Goal: Task Accomplishment & Management: Manage account settings

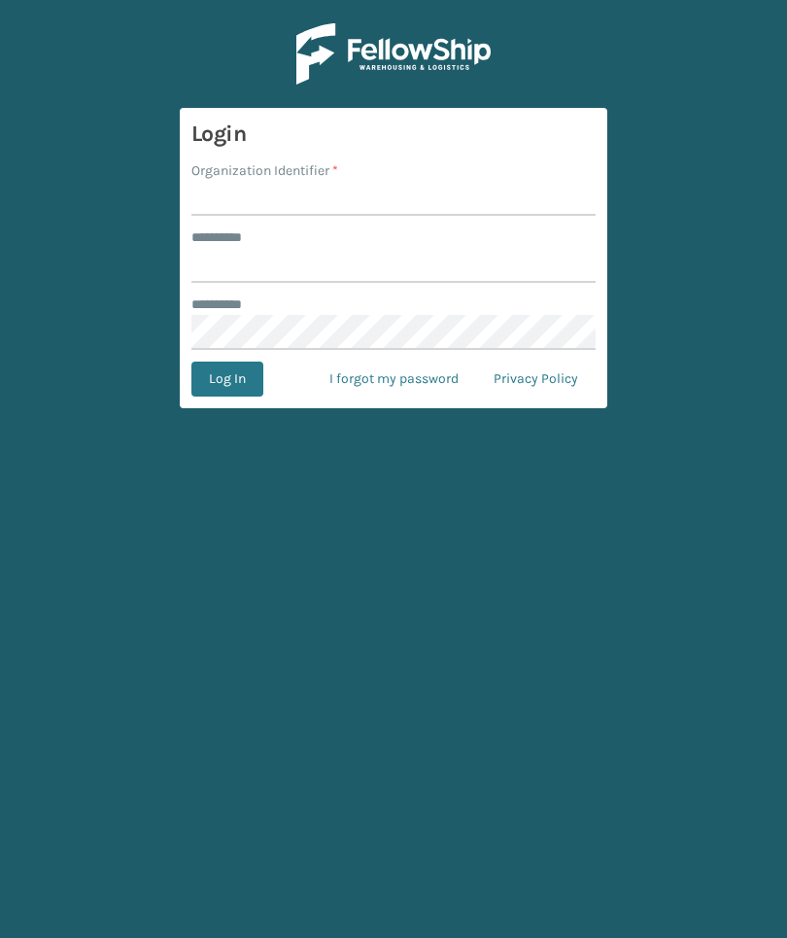
click at [231, 175] on label "Organization Identifier *" at bounding box center [264, 170] width 147 height 20
click at [231, 181] on input "Organization Identifier *" at bounding box center [393, 198] width 404 height 35
click at [227, 197] on input "Organization Identifier *" at bounding box center [393, 198] width 404 height 35
type input "Foamtex"
click at [238, 254] on input "******** *" at bounding box center [393, 265] width 404 height 35
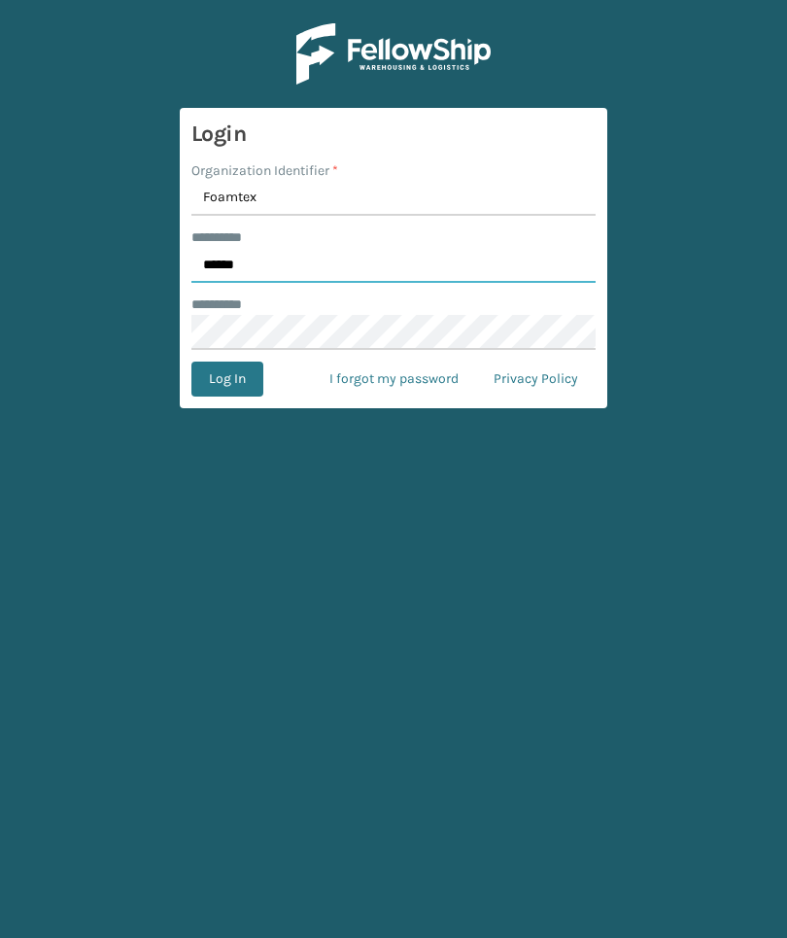
type input "******"
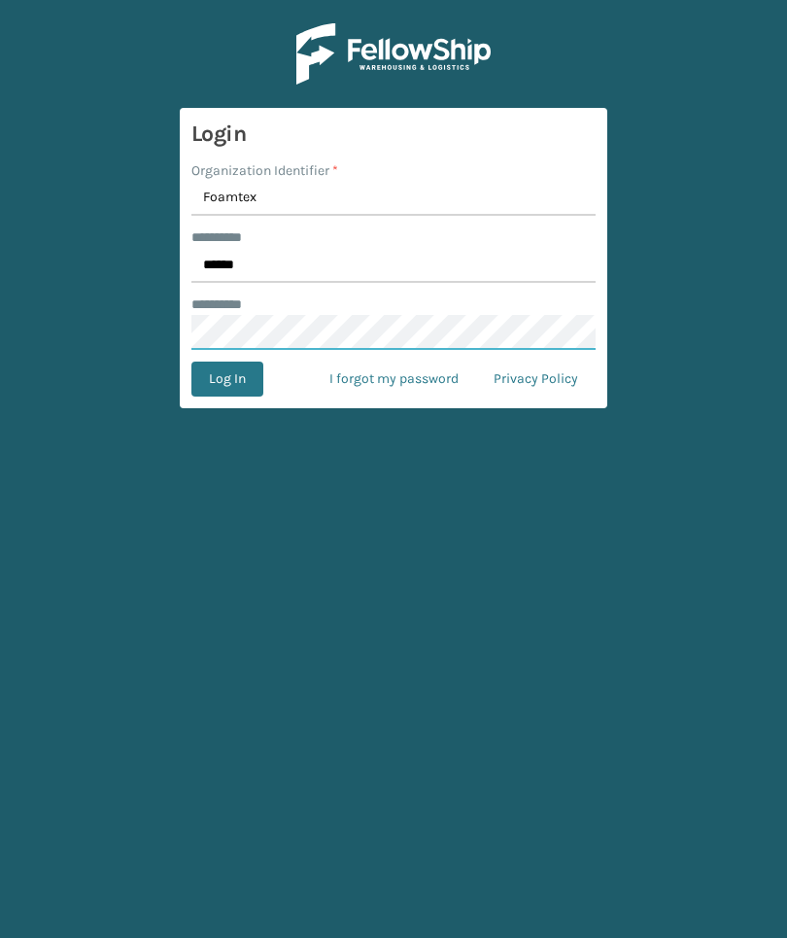
click at [226, 379] on button "Log In" at bounding box center [227, 378] width 72 height 35
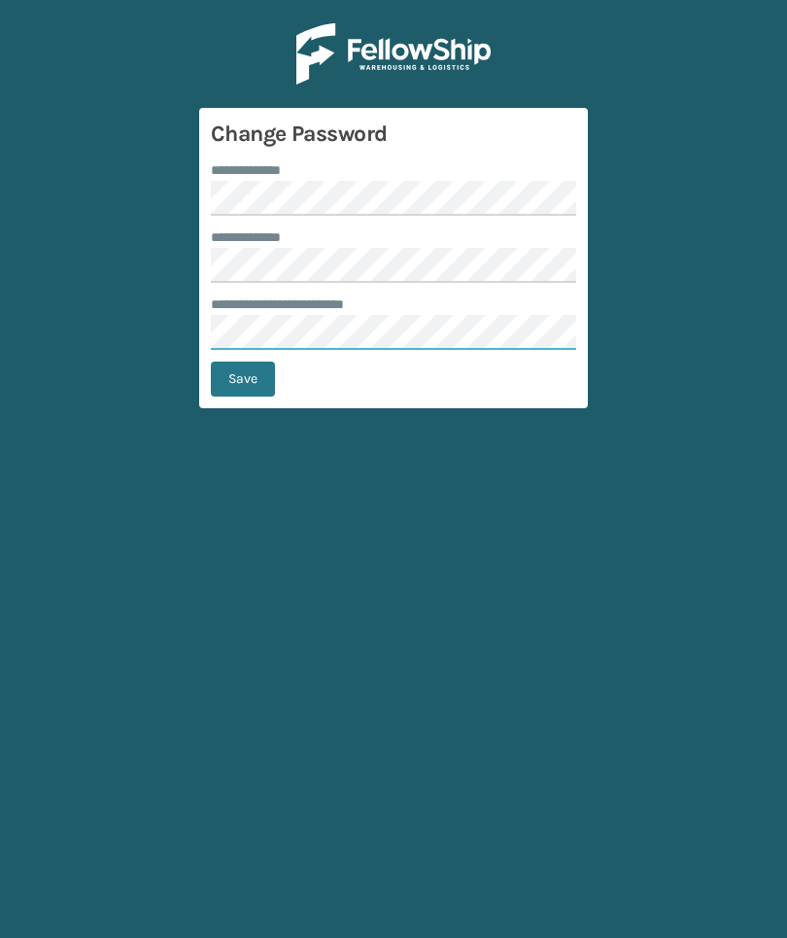
click at [243, 379] on button "Save" at bounding box center [243, 378] width 64 height 35
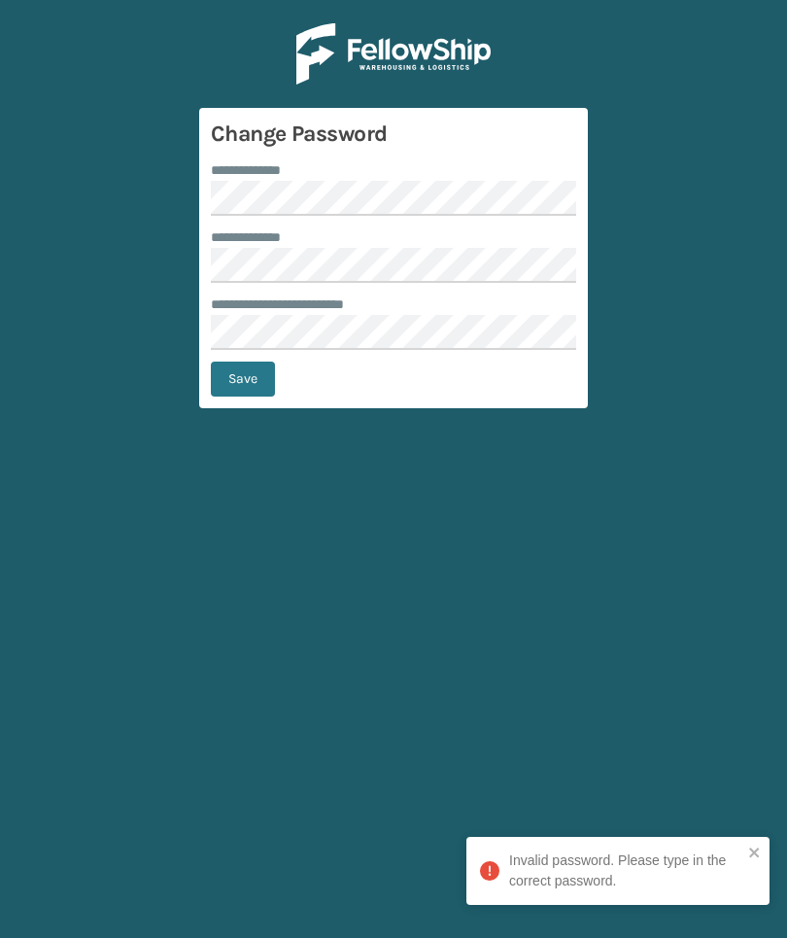
click at [250, 382] on button "Save" at bounding box center [243, 378] width 64 height 35
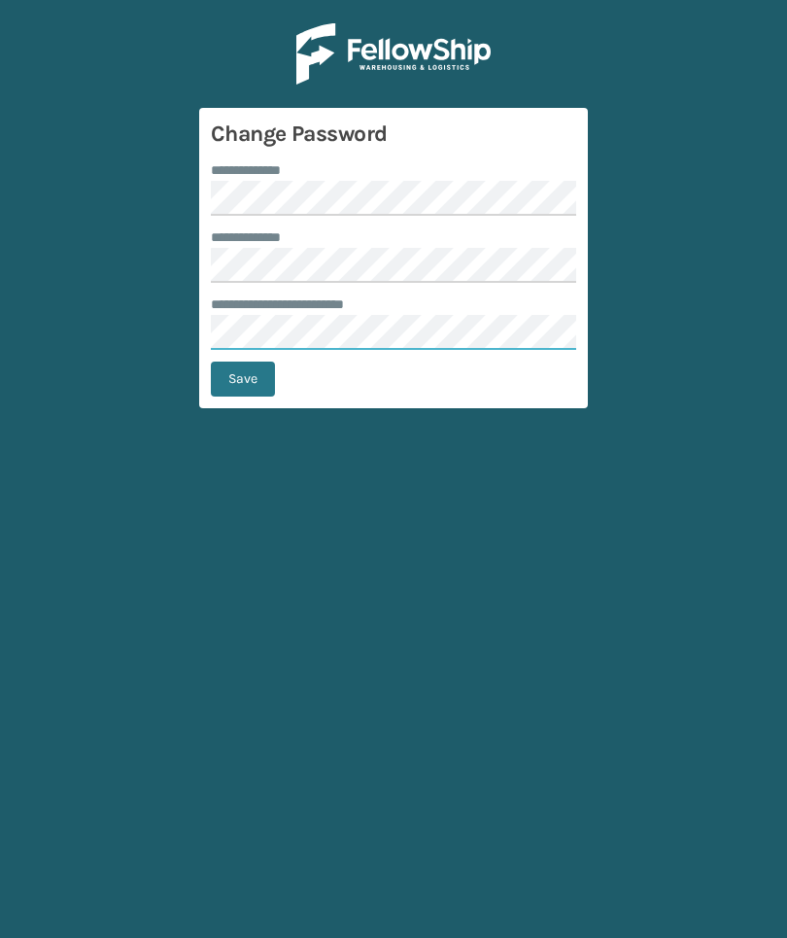
click at [243, 379] on button "Save" at bounding box center [243, 378] width 64 height 35
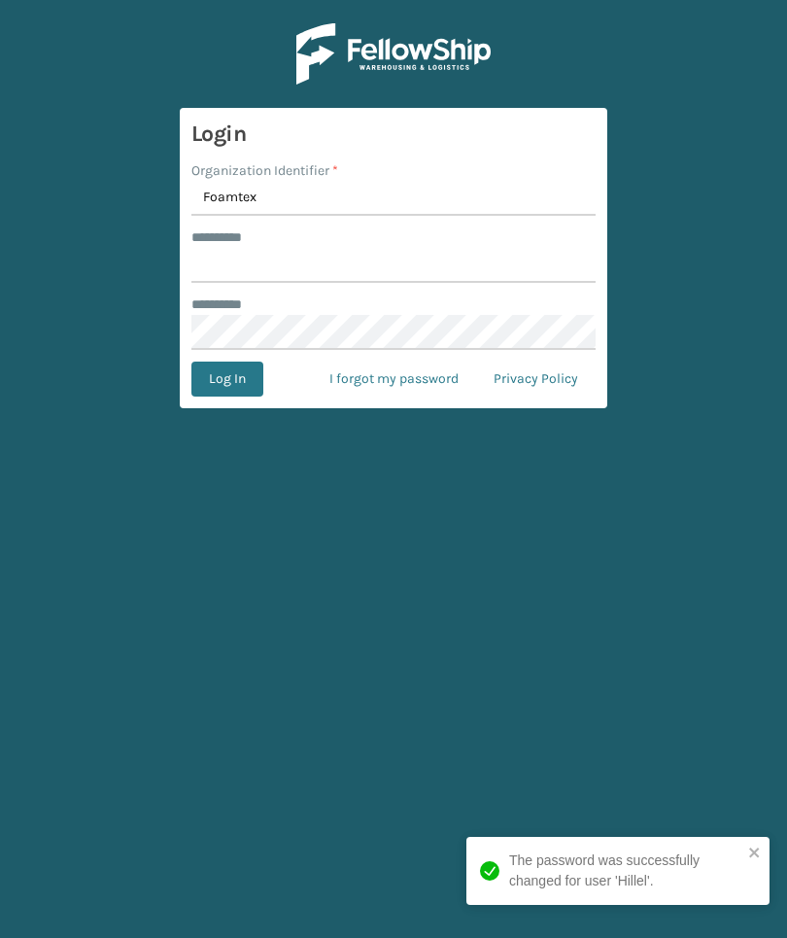
type input "Foamtex"
click at [475, 242] on div "******** *" at bounding box center [393, 237] width 404 height 20
click at [481, 277] on input "******** *" at bounding box center [393, 265] width 404 height 35
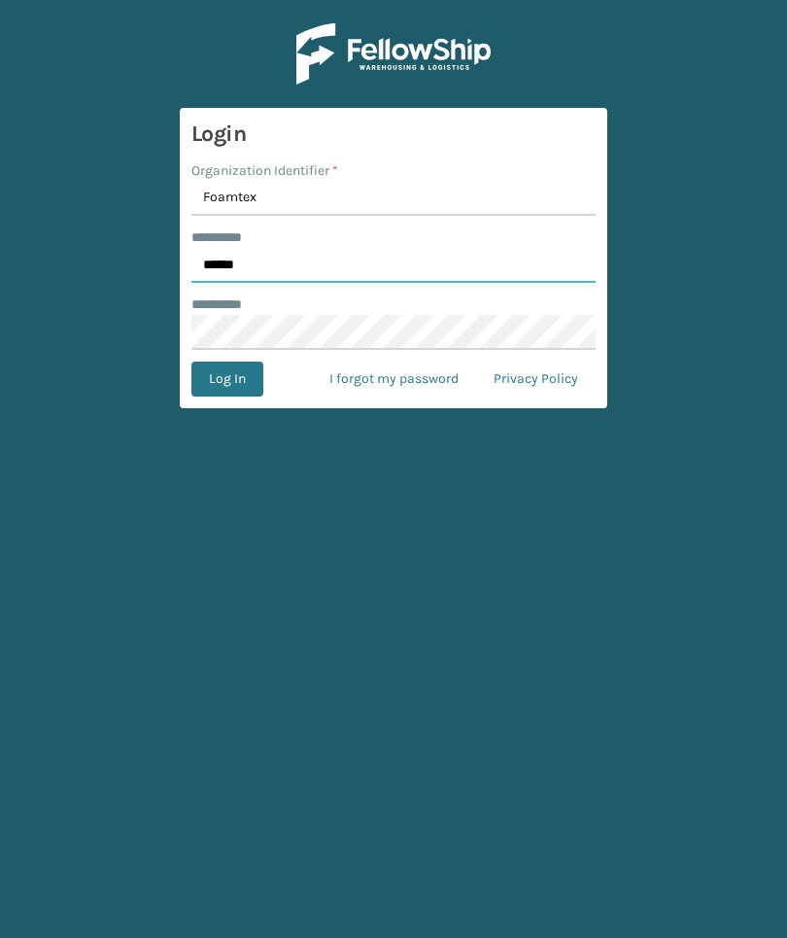
type input "******"
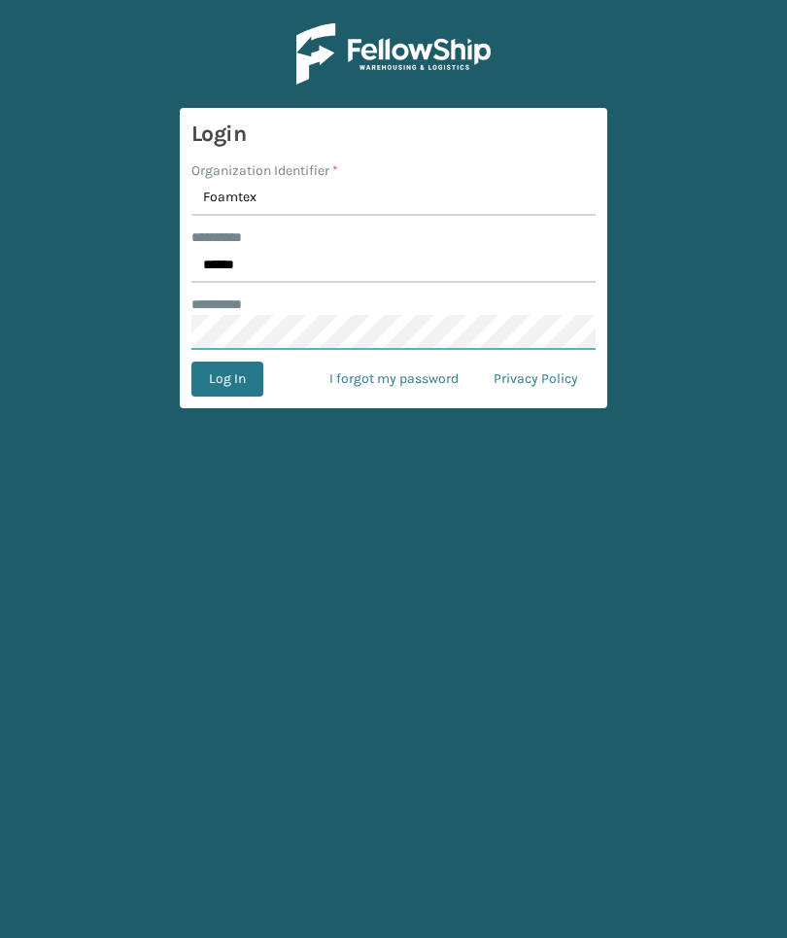
click at [226, 379] on button "Log In" at bounding box center [227, 378] width 72 height 35
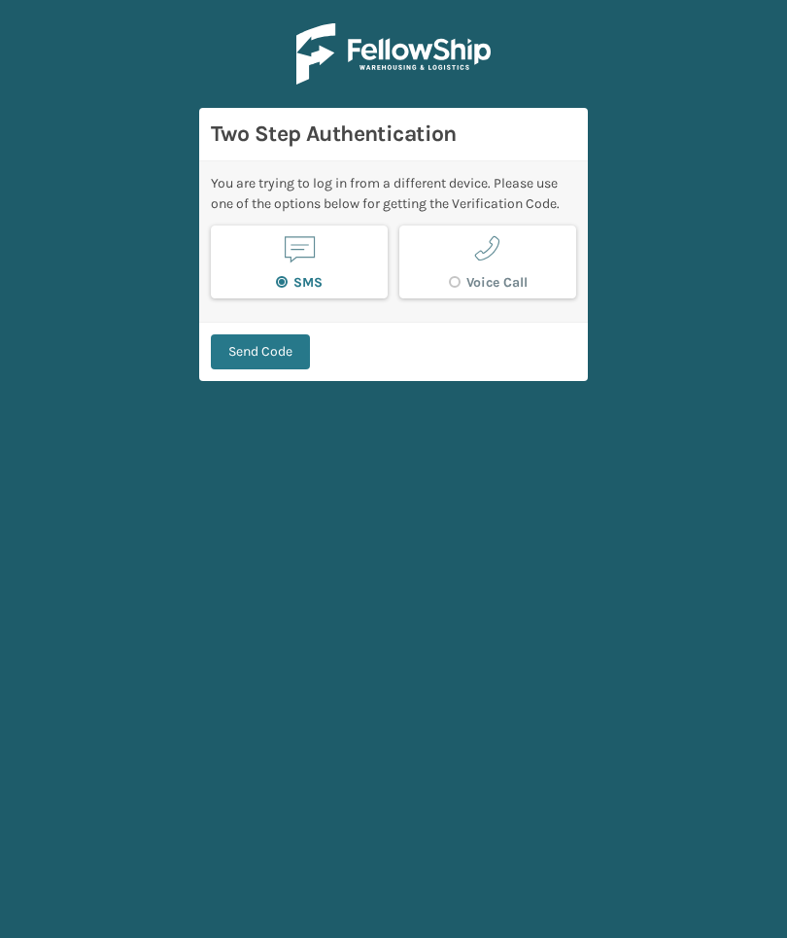
click at [272, 369] on button "Send Code" at bounding box center [260, 351] width 99 height 35
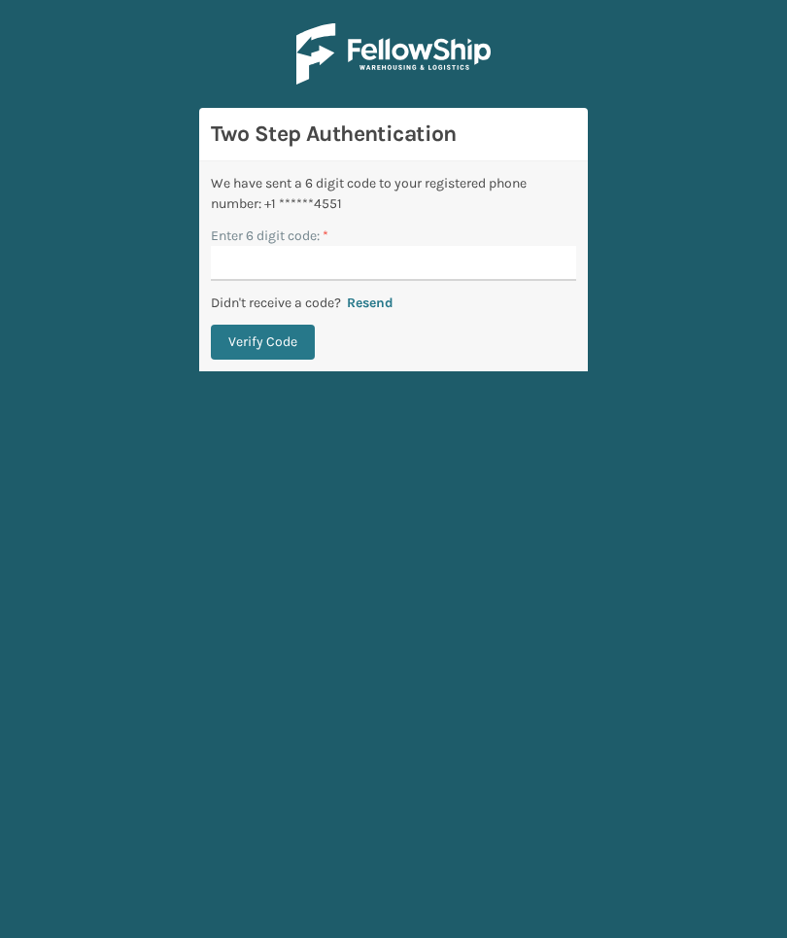
click at [511, 246] on input "Enter 6 digit code: *" at bounding box center [393, 263] width 365 height 35
type input "263598"
click at [262, 325] on button "Verify Code" at bounding box center [263, 342] width 104 height 35
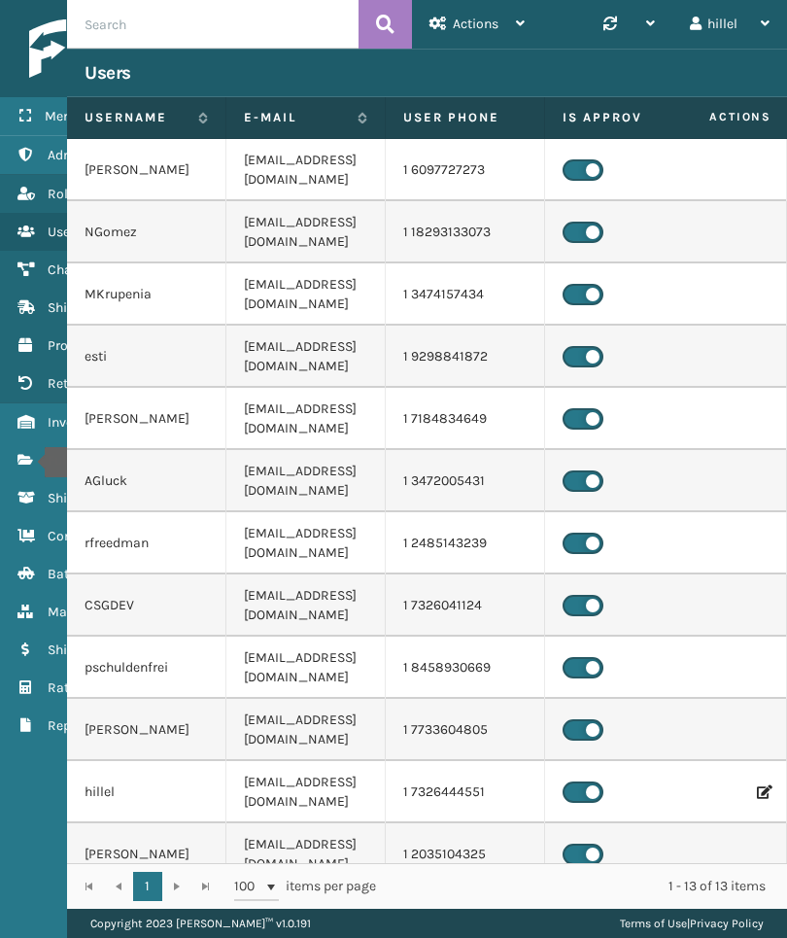
click at [32, 462] on icon "Fulfillment Orders" at bounding box center [25, 460] width 16 height 14
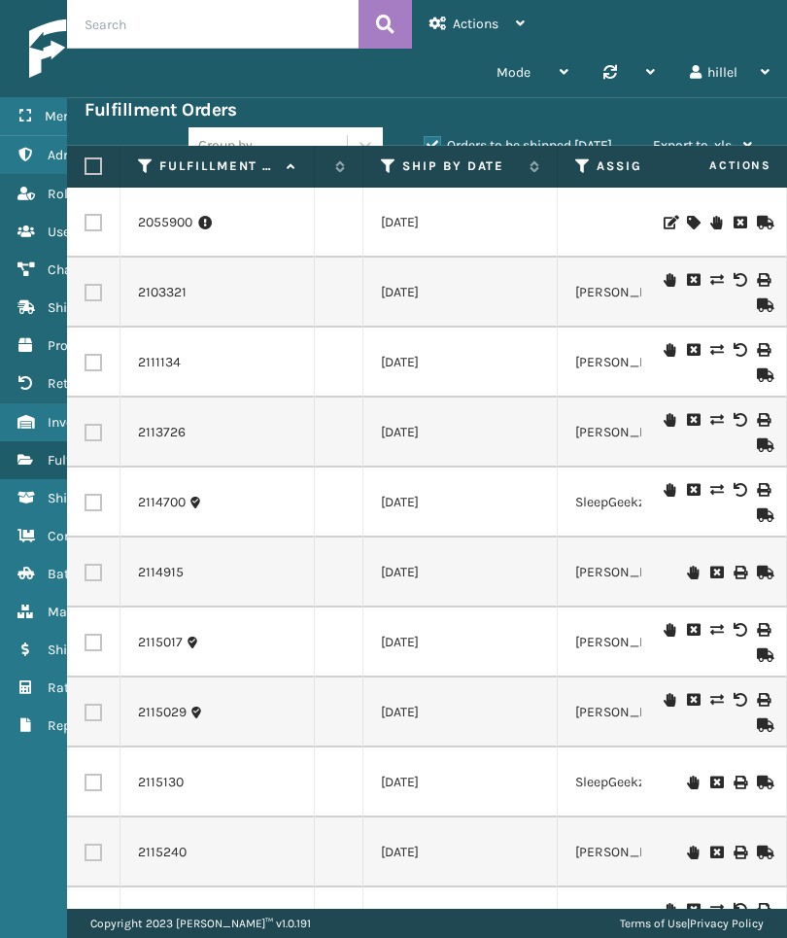
scroll to position [0, 371]
click at [386, 172] on icon at bounding box center [389, 165] width 16 height 17
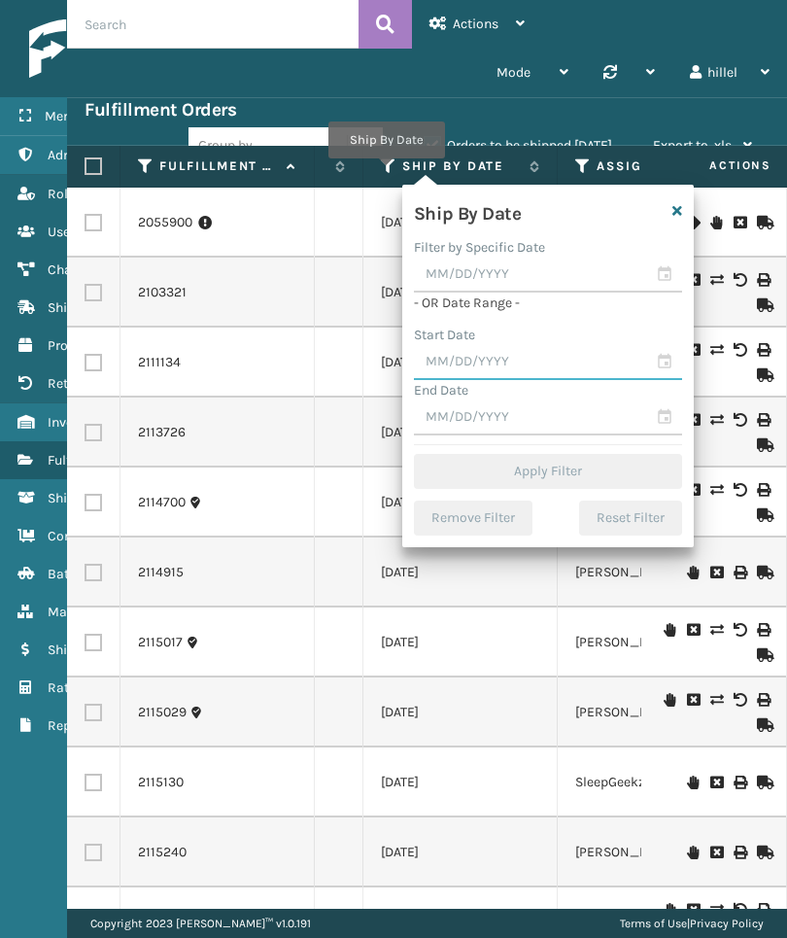
click at [573, 371] on input "text" at bounding box center [548, 362] width 268 height 35
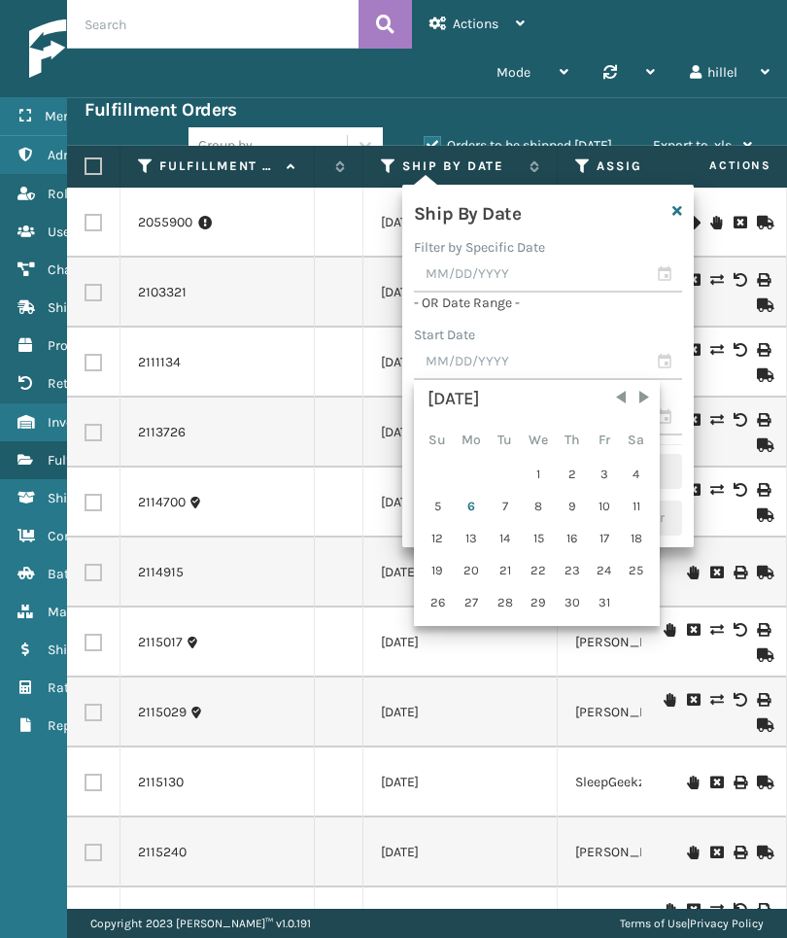
click at [546, 476] on div "1" at bounding box center [539, 474] width 32 height 29
type input "[DATE]"
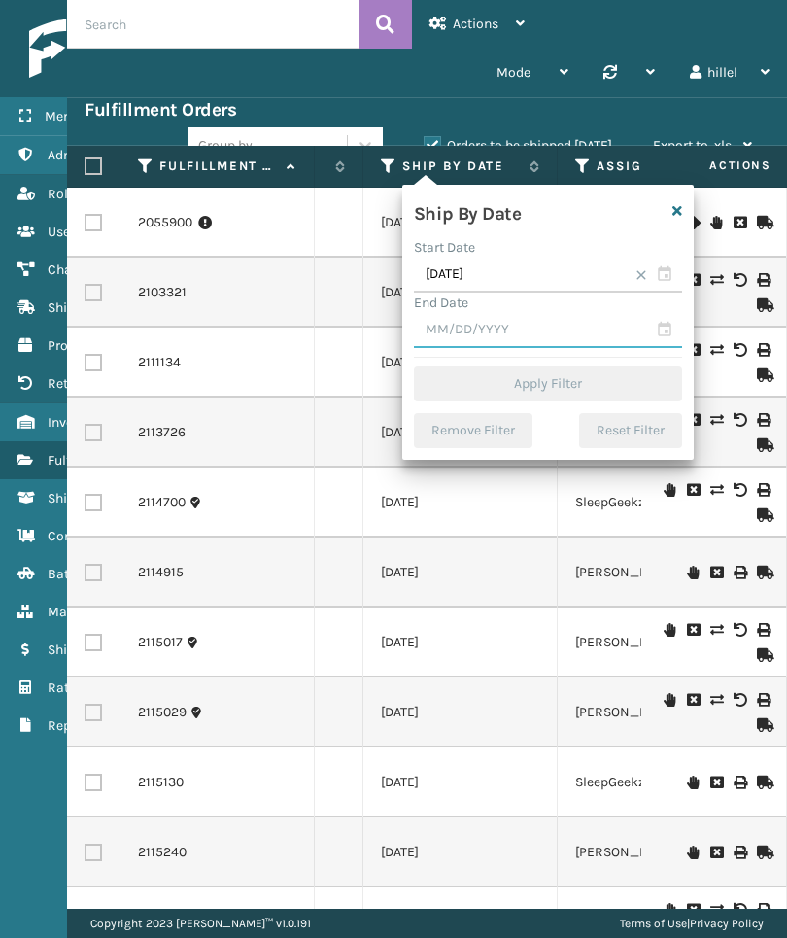
click at [584, 322] on input "text" at bounding box center [548, 330] width 268 height 35
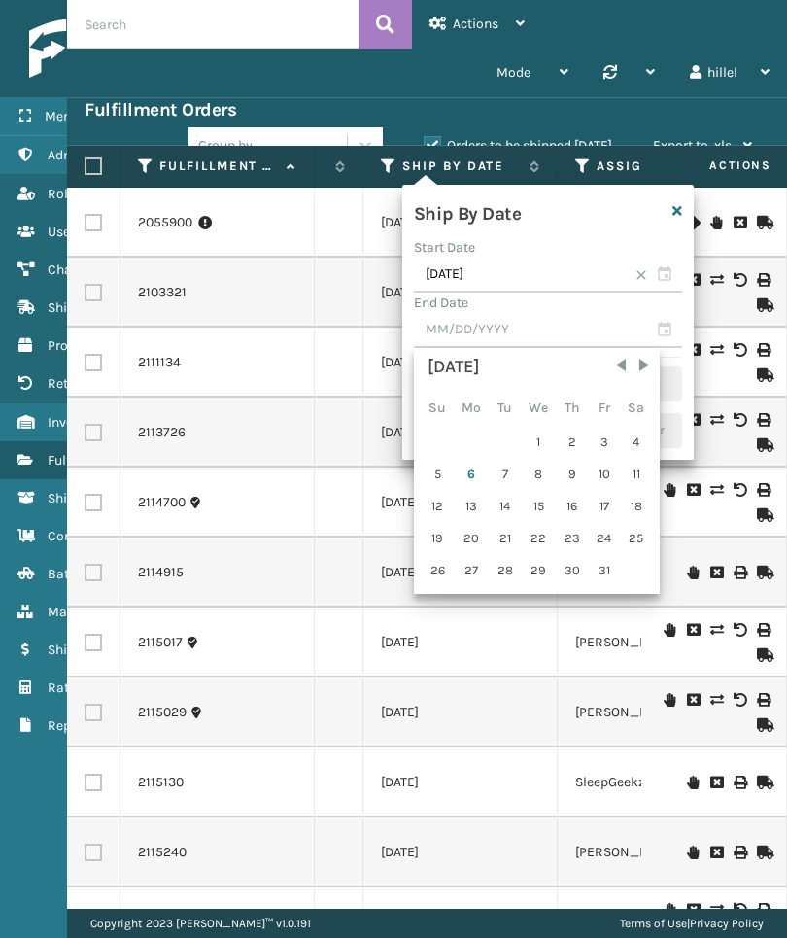
click at [437, 474] on div "5" at bounding box center [438, 474] width 30 height 29
type input "[DATE]"
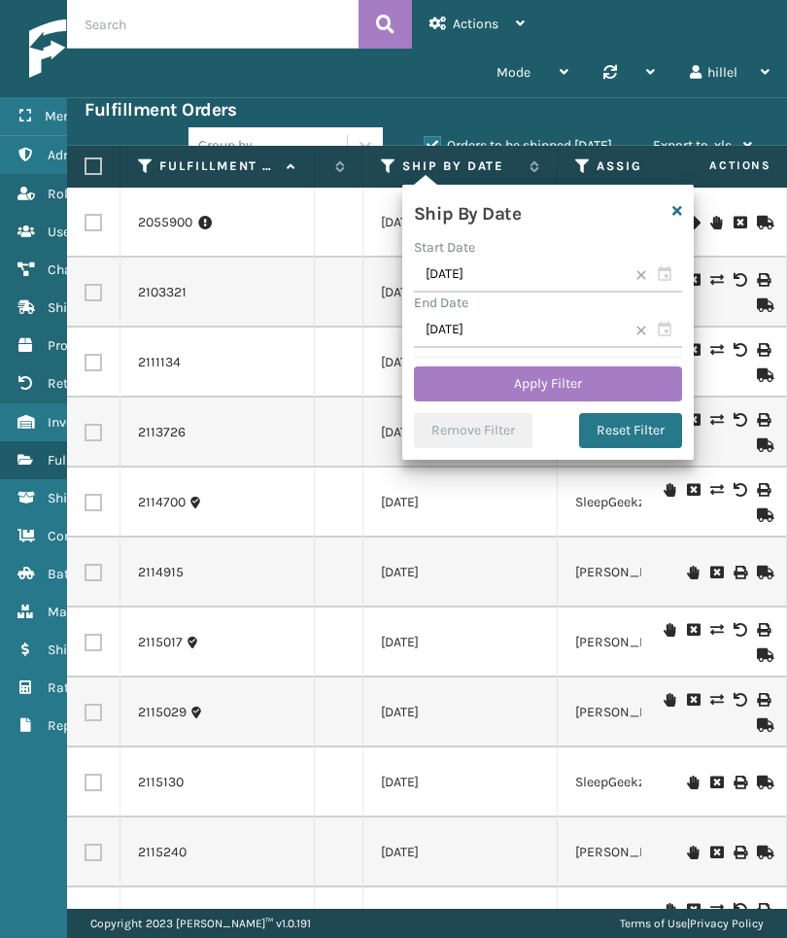
click at [656, 375] on button "Apply Filter" at bounding box center [548, 383] width 268 height 35
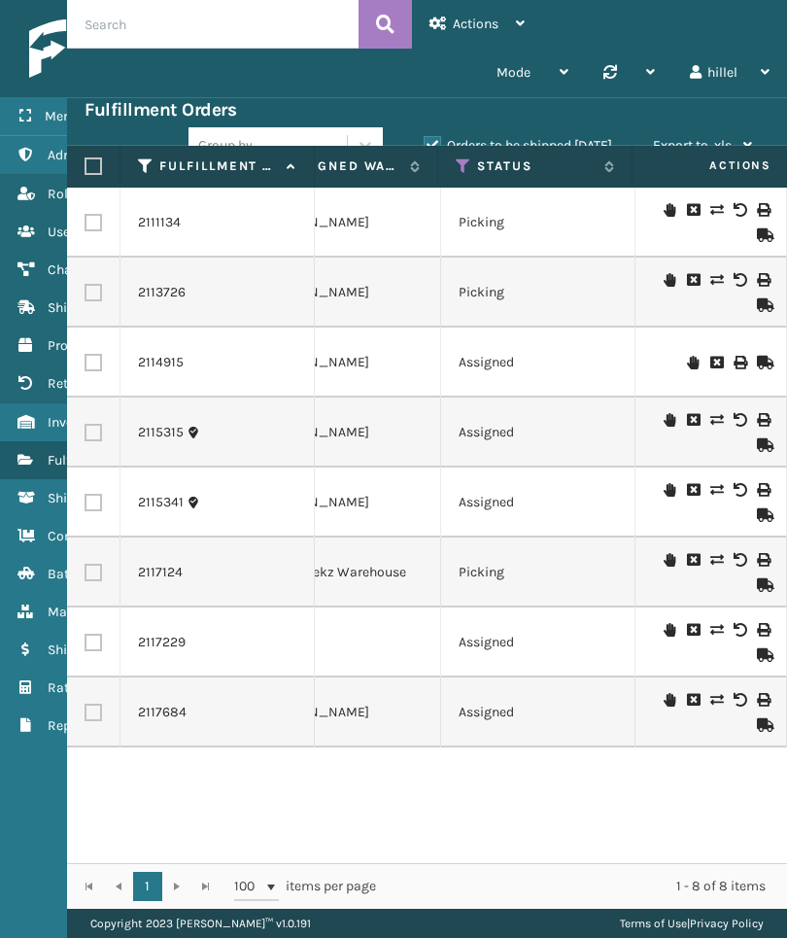
click at [530, 138] on label "Orders to be shipped [DATE]" at bounding box center [518, 145] width 188 height 17
click at [425, 138] on input "Orders to be shipped [DATE]" at bounding box center [424, 140] width 1 height 13
